Goal: Task Accomplishment & Management: Manage account settings

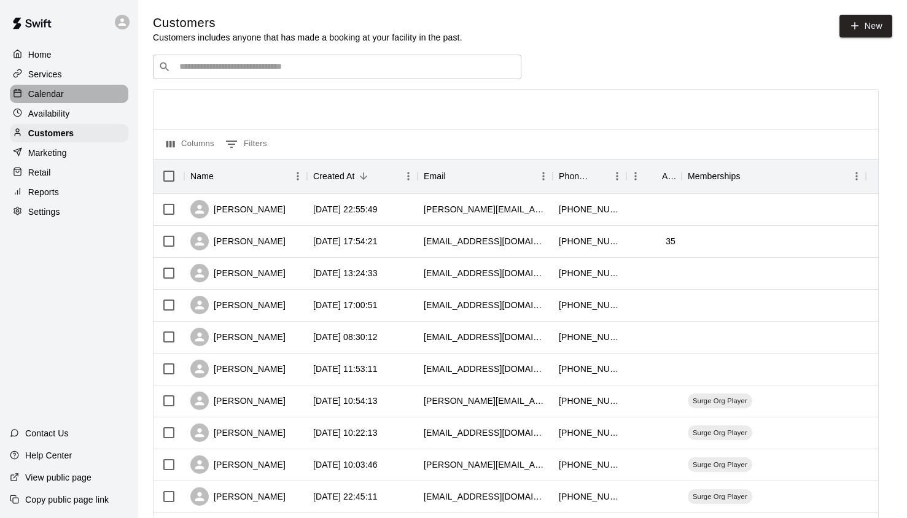
click at [57, 96] on p "Calendar" at bounding box center [46, 94] width 36 height 12
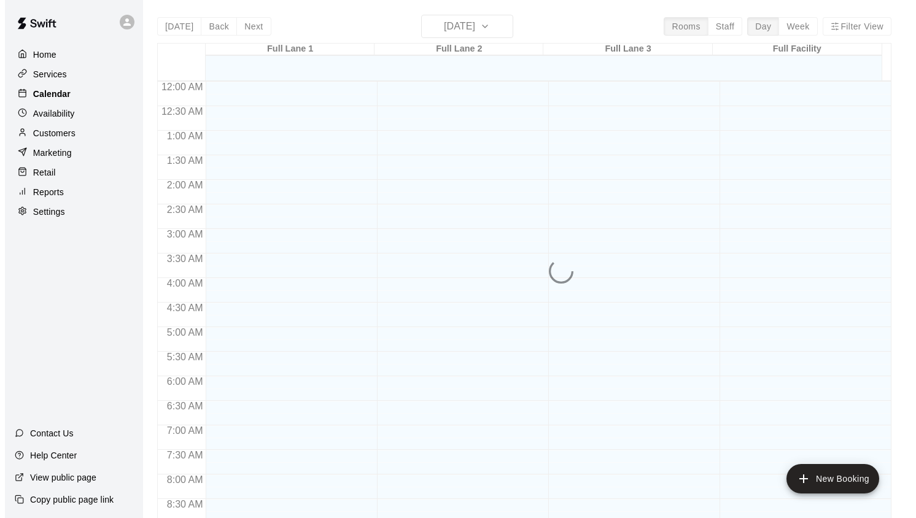
scroll to position [692, 0]
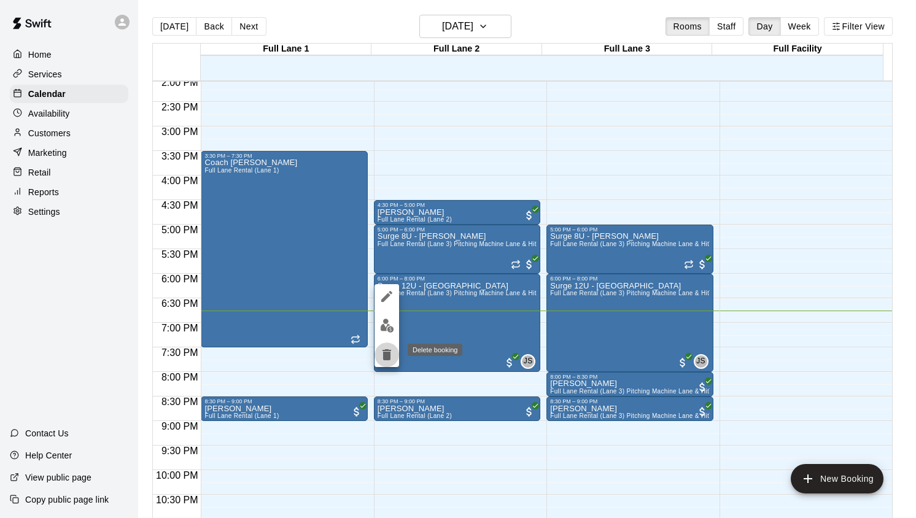
click at [390, 352] on icon "delete" at bounding box center [387, 354] width 9 height 11
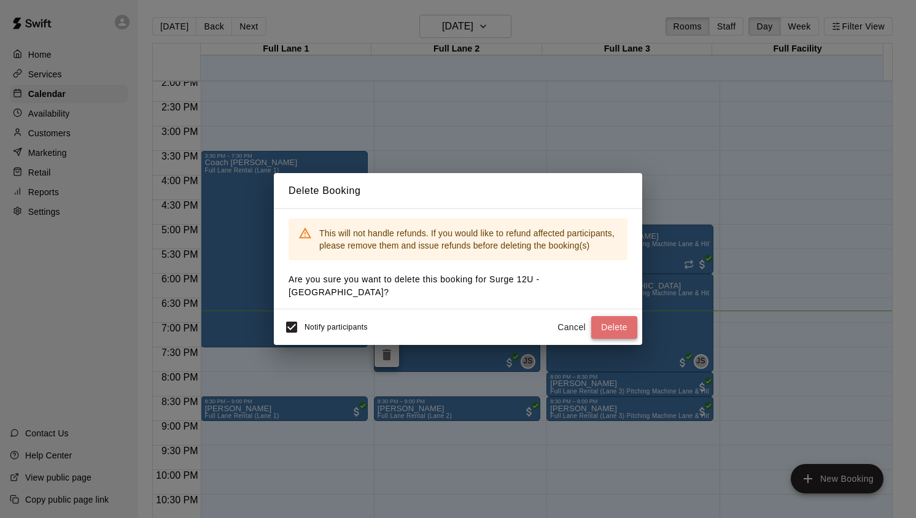
click at [617, 318] on button "Delete" at bounding box center [614, 327] width 46 height 23
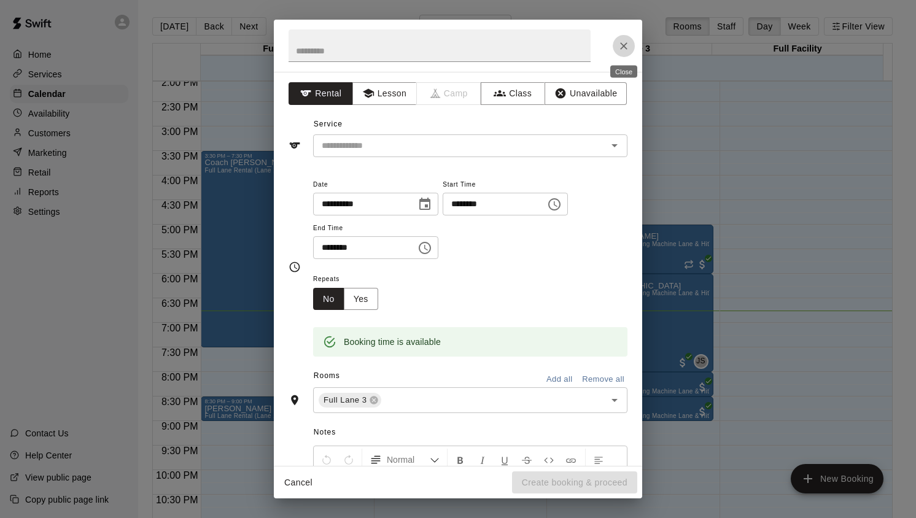
click at [620, 52] on button "Close" at bounding box center [624, 46] width 22 height 22
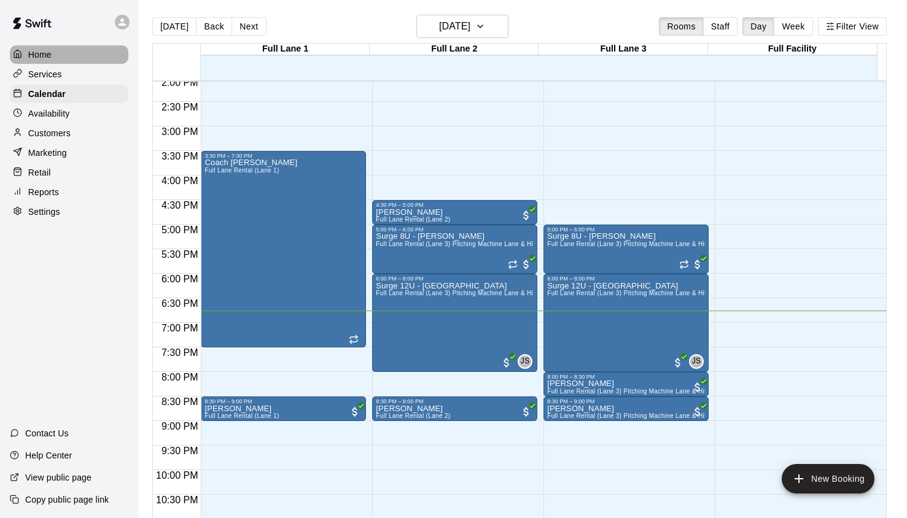
click at [49, 54] on p "Home" at bounding box center [39, 55] width 23 height 12
